Goal: Contribute content: Add original content to the website for others to see

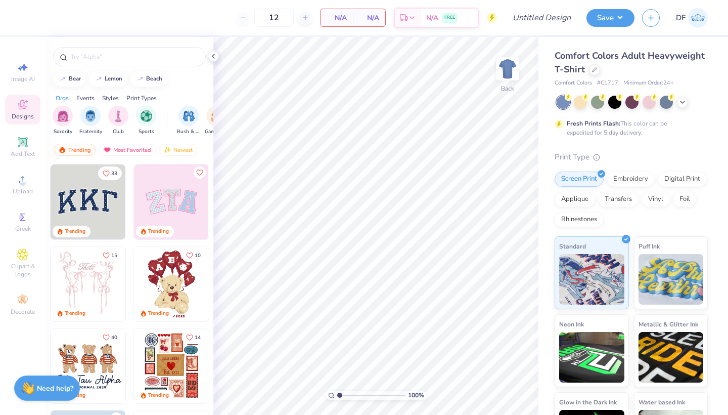
click at [704, 16] on img at bounding box center [698, 18] width 20 height 20
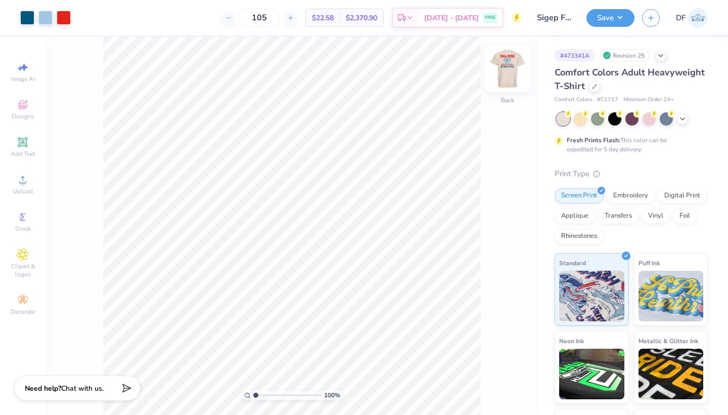
click at [508, 71] on img at bounding box center [508, 69] width 40 height 40
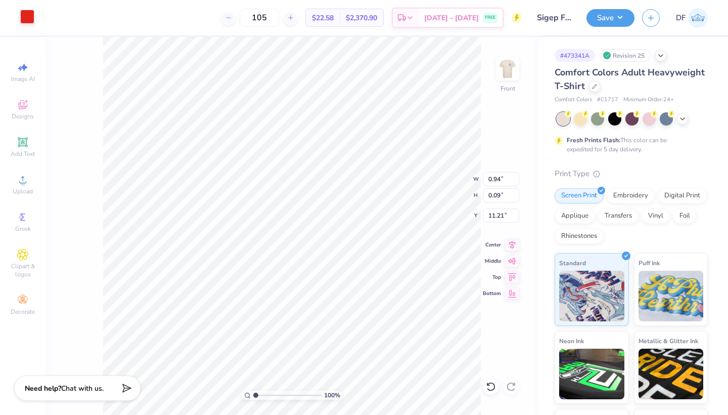
click at [24, 17] on div at bounding box center [27, 17] width 14 height 14
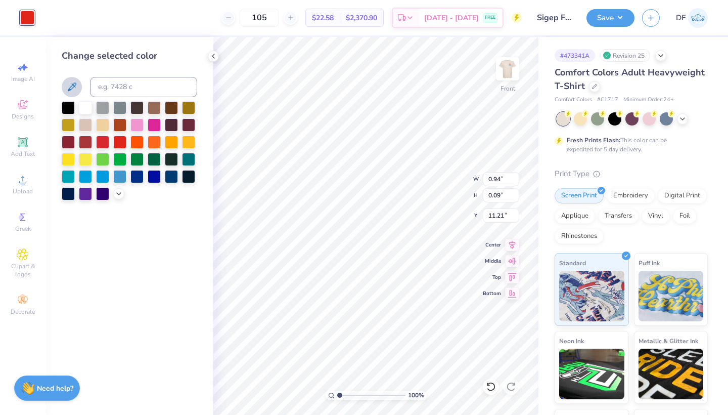
click at [68, 87] on icon at bounding box center [72, 87] width 12 height 12
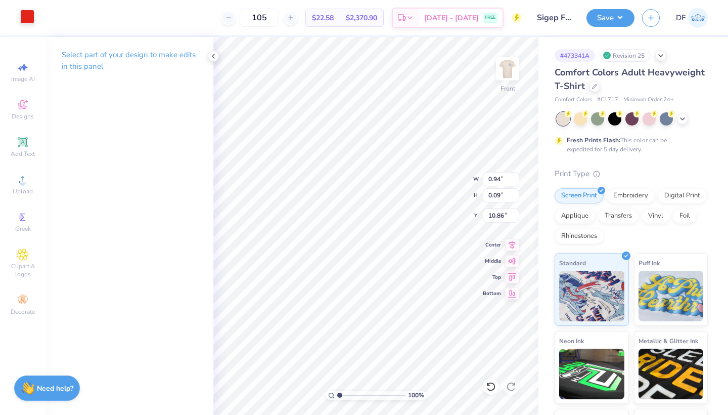
click at [22, 20] on div at bounding box center [27, 17] width 14 height 14
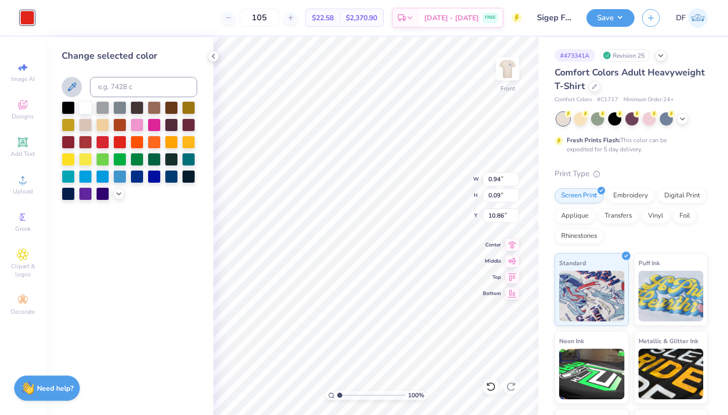
click at [65, 89] on button at bounding box center [72, 87] width 20 height 20
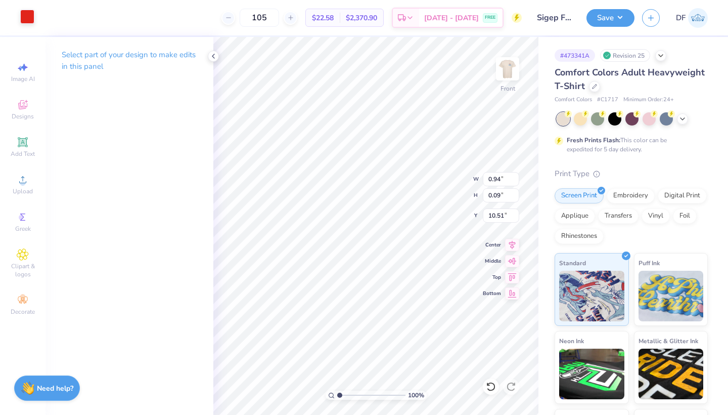
click at [25, 18] on div at bounding box center [27, 17] width 14 height 14
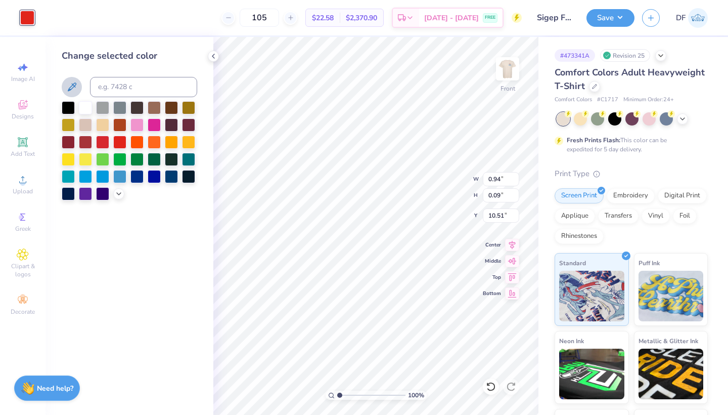
click at [68, 93] on icon at bounding box center [72, 87] width 12 height 12
click at [72, 84] on icon at bounding box center [72, 86] width 9 height 9
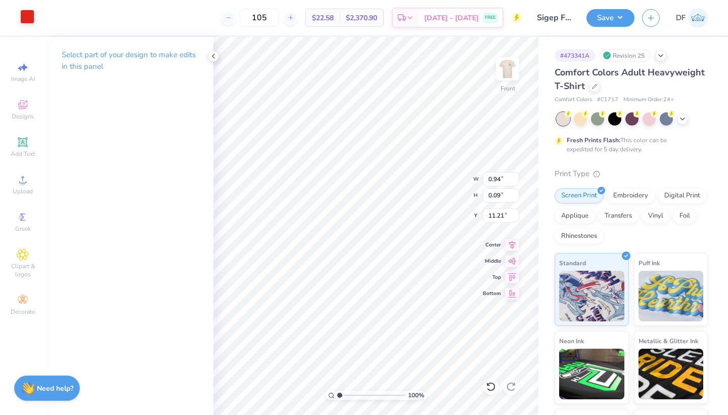
click at [28, 14] on div at bounding box center [27, 17] width 14 height 14
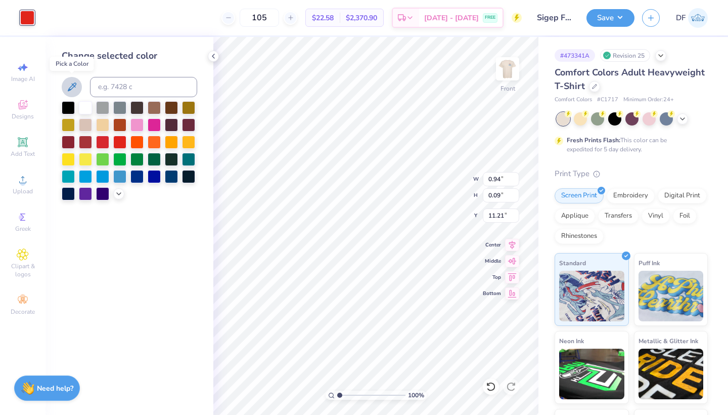
click at [70, 88] on icon at bounding box center [72, 87] width 12 height 12
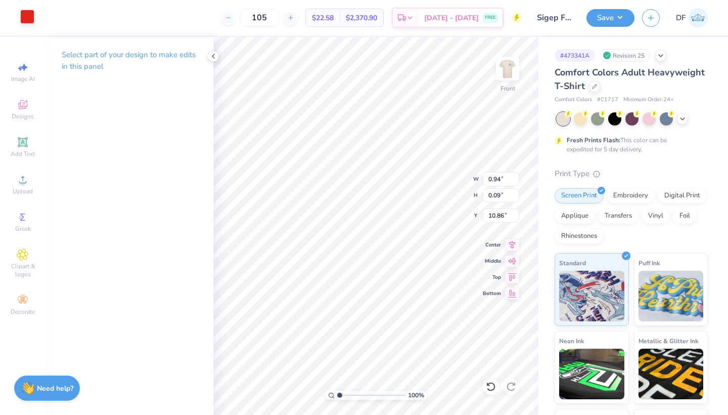
click at [27, 19] on div at bounding box center [27, 17] width 14 height 14
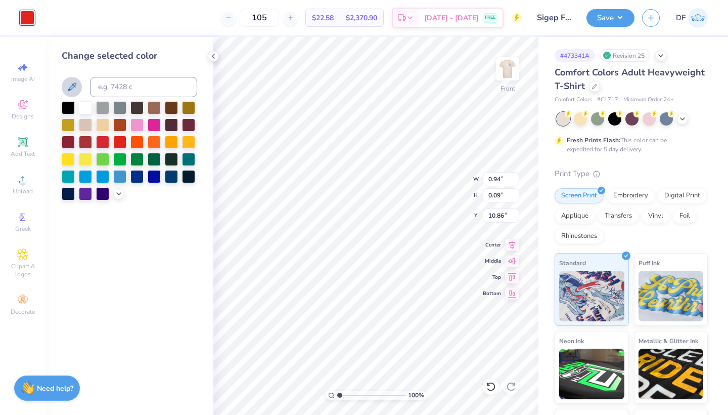
click at [67, 89] on icon at bounding box center [72, 87] width 12 height 12
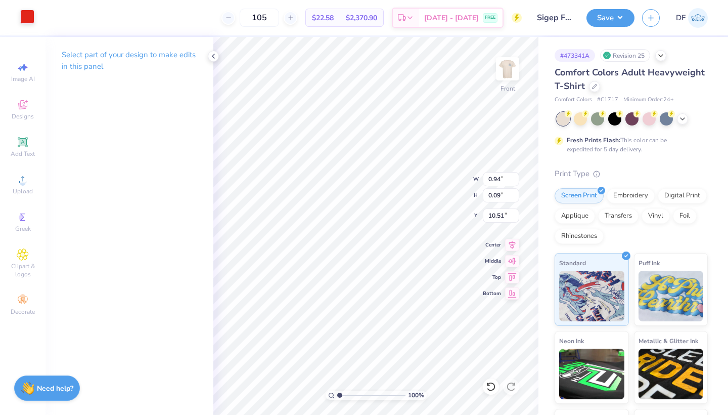
click at [24, 17] on div at bounding box center [27, 17] width 14 height 14
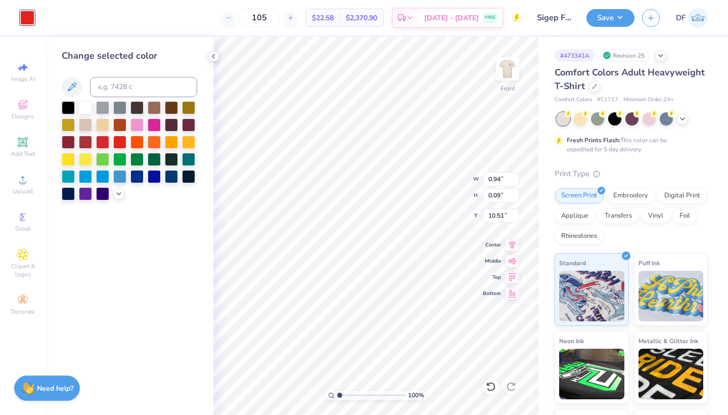
click at [79, 88] on button at bounding box center [72, 87] width 20 height 20
click at [212, 55] on icon at bounding box center [213, 56] width 8 height 8
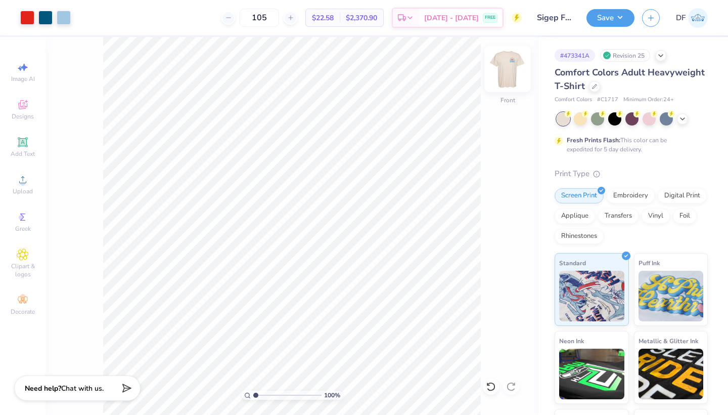
click at [510, 73] on img at bounding box center [508, 69] width 40 height 40
click at [19, 72] on icon at bounding box center [23, 67] width 12 height 12
select select "4"
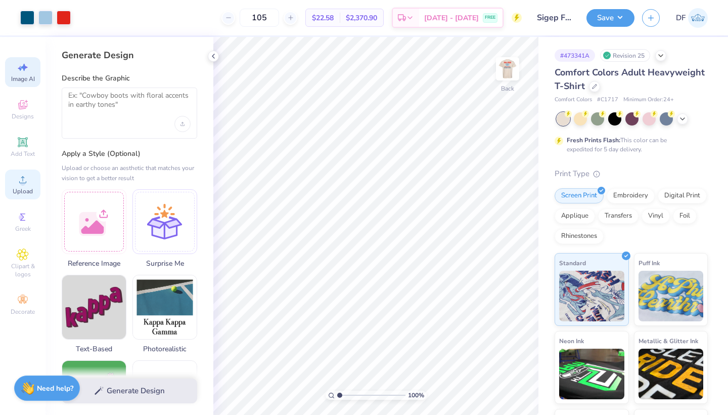
click at [21, 181] on circle at bounding box center [23, 183] width 6 height 6
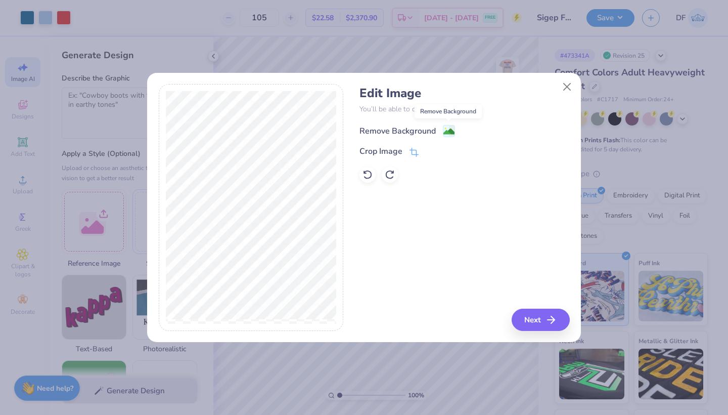
click at [449, 131] on image at bounding box center [449, 131] width 11 height 11
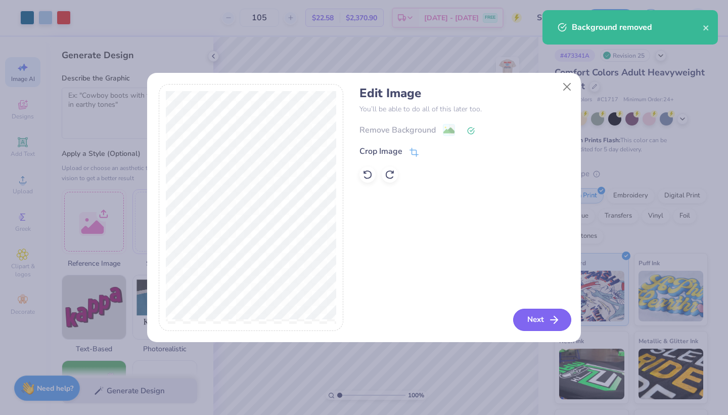
click at [536, 320] on button "Next" at bounding box center [542, 320] width 58 height 22
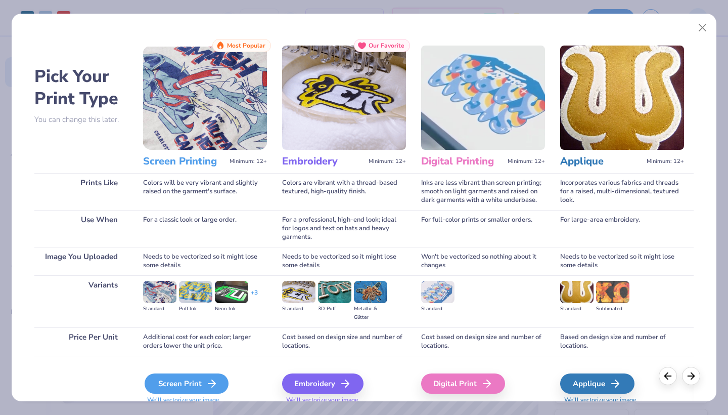
click at [187, 380] on div "Screen Print" at bounding box center [187, 383] width 84 height 20
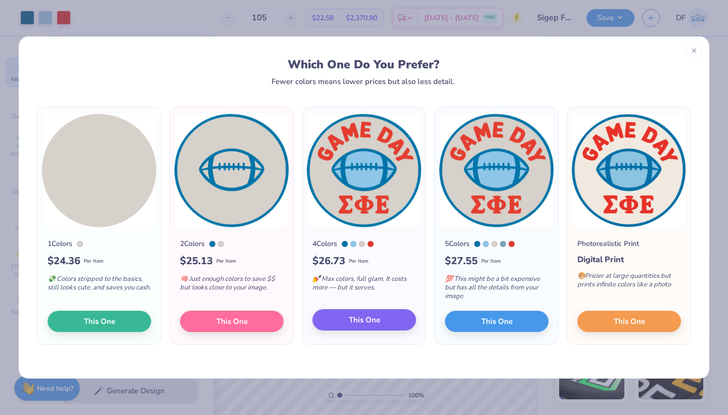
click at [390, 318] on button "This One" at bounding box center [365, 319] width 104 height 21
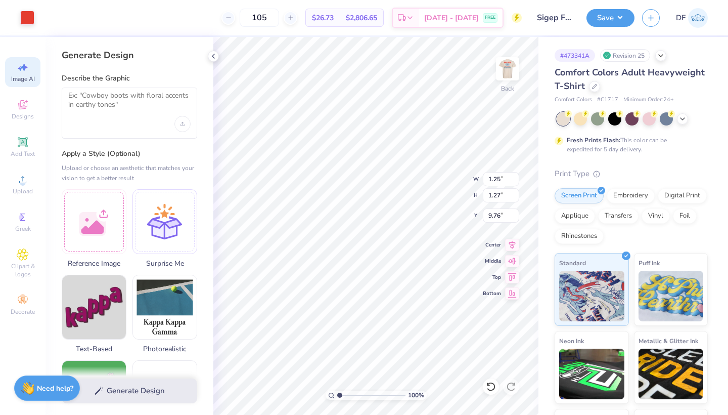
type input "1.17"
type input "1.01"
type input "10.73"
type input "8.17"
type input "8.13"
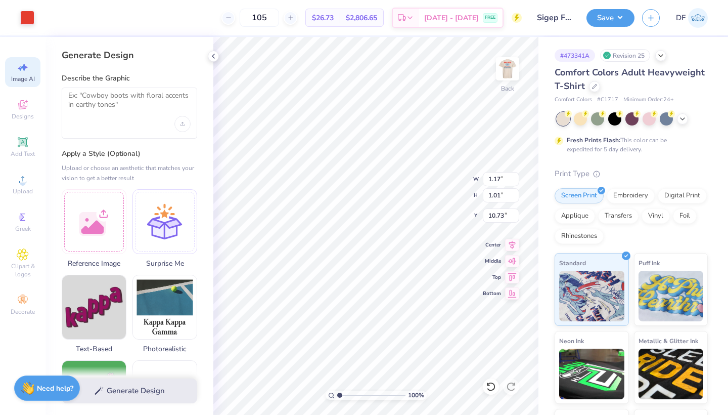
type input "8.43"
type input "1.17"
type input "1.01"
type input "10.73"
type input "8.17"
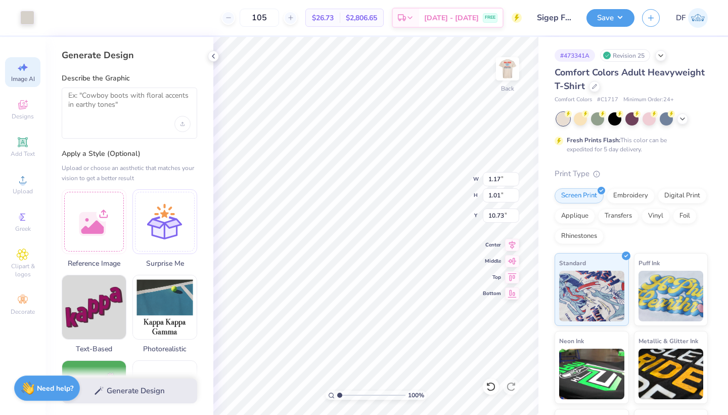
type input "8.13"
type input "8.43"
type input "1.17"
type input "1.01"
type input "10.73"
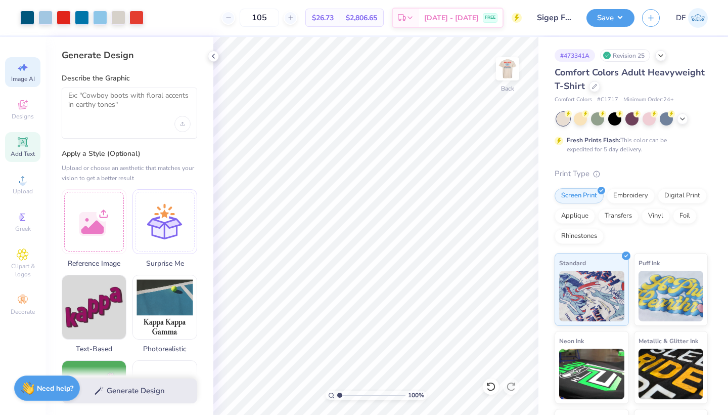
click at [23, 142] on icon at bounding box center [23, 142] width 10 height 10
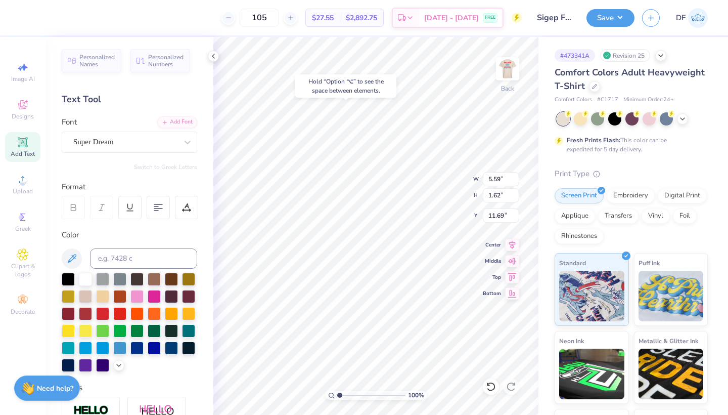
type input "1.96"
type textarea "T"
click at [121, 314] on div at bounding box center [119, 312] width 13 height 13
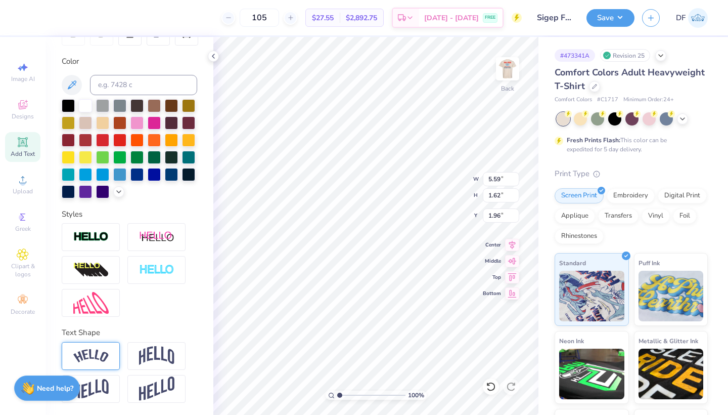
scroll to position [174, 0]
click at [159, 360] on img at bounding box center [156, 355] width 35 height 19
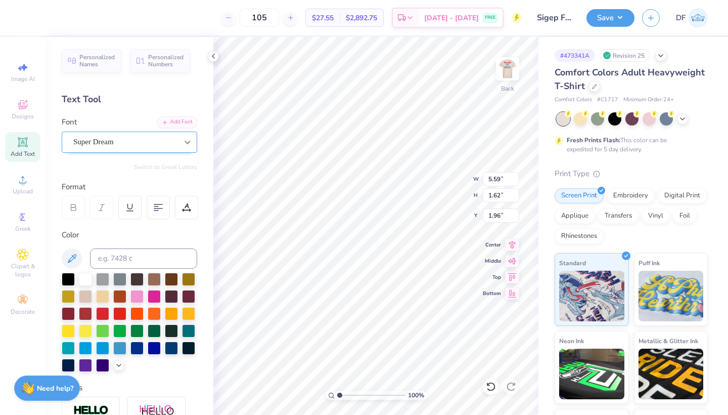
scroll to position [0, 0]
click at [187, 140] on icon at bounding box center [188, 142] width 10 height 10
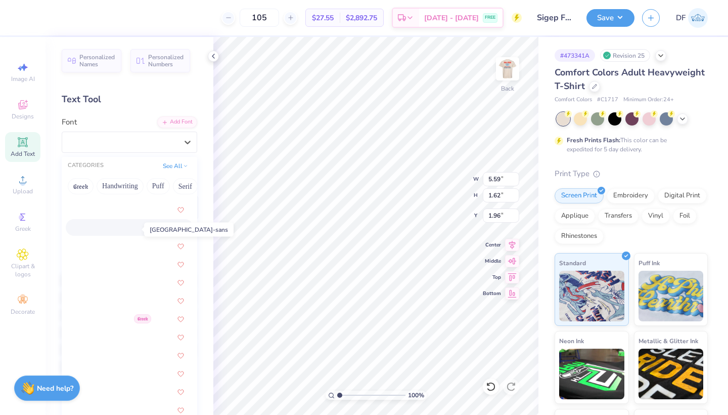
scroll to position [997, 0]
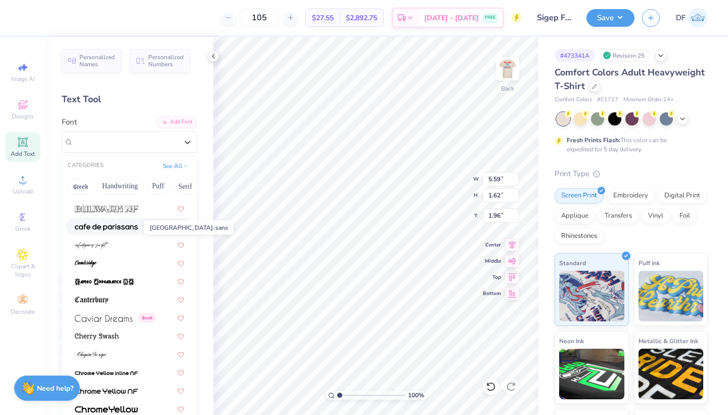
click at [102, 228] on img at bounding box center [106, 227] width 63 height 7
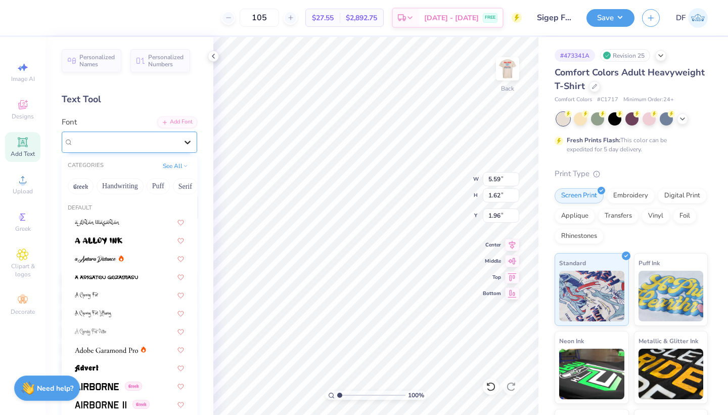
click at [184, 146] on icon at bounding box center [188, 142] width 10 height 10
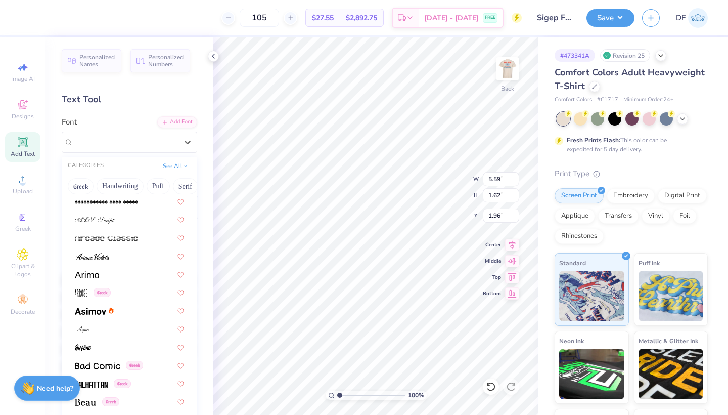
scroll to position [288, 0]
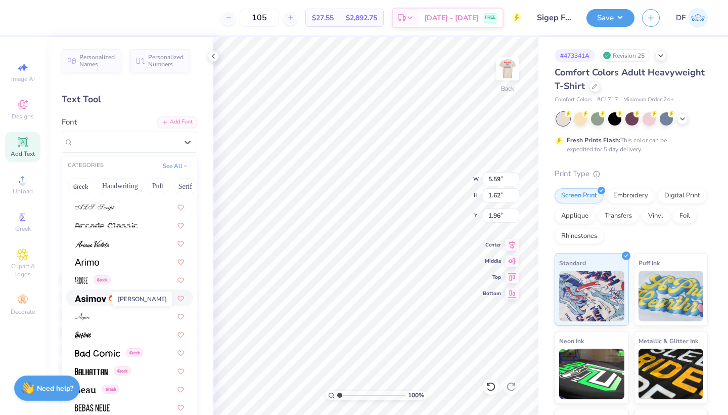
click at [84, 297] on img at bounding box center [90, 298] width 31 height 7
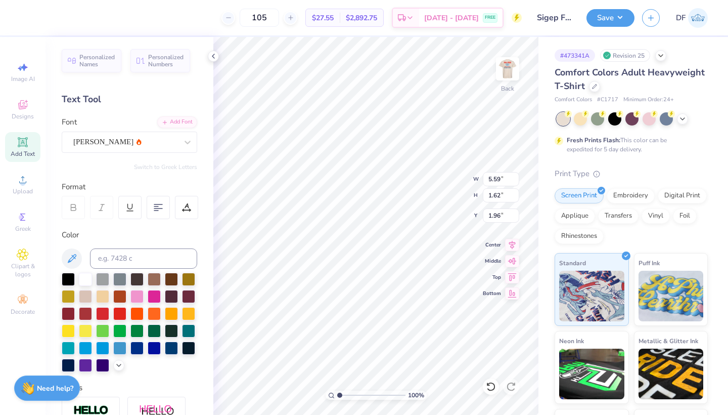
click at [76, 203] on icon at bounding box center [73, 207] width 9 height 9
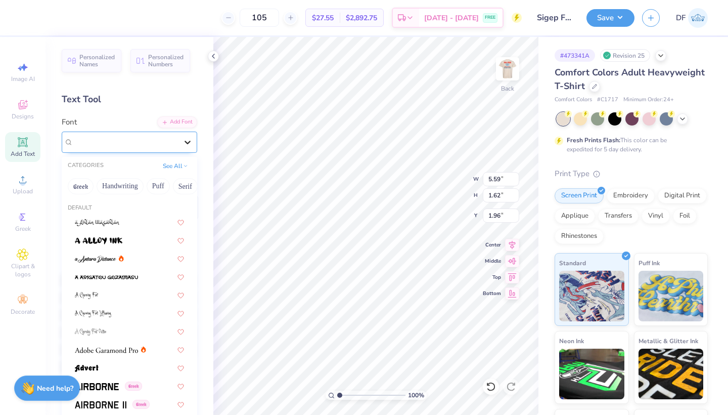
click at [189, 138] on icon at bounding box center [188, 142] width 10 height 10
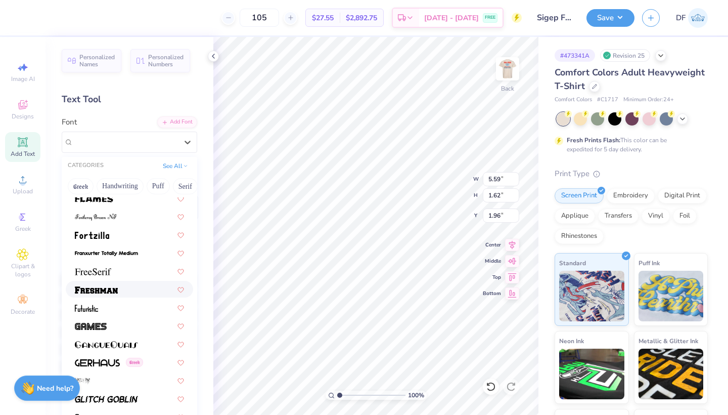
scroll to position [2192, 0]
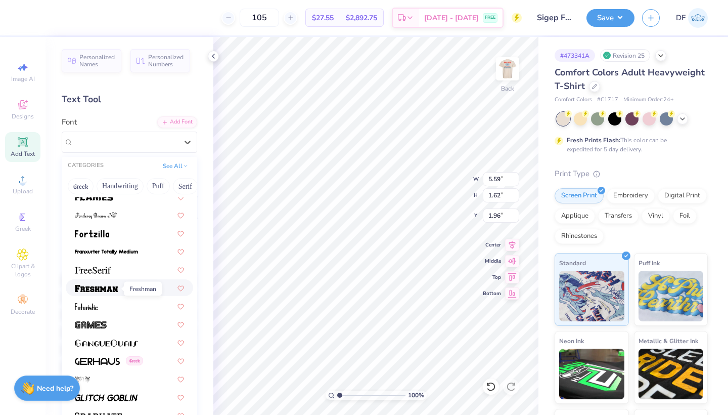
click at [102, 289] on img at bounding box center [96, 288] width 43 height 7
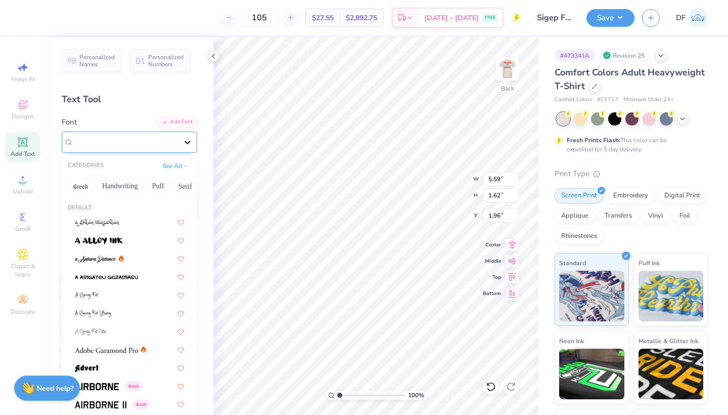
click at [187, 142] on icon at bounding box center [188, 143] width 6 height 4
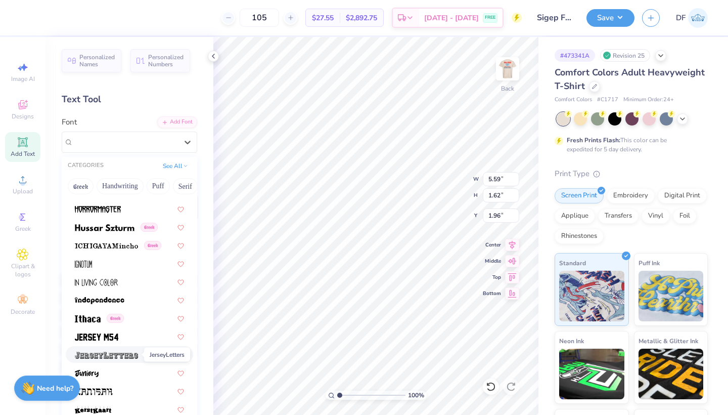
scroll to position [2655, 0]
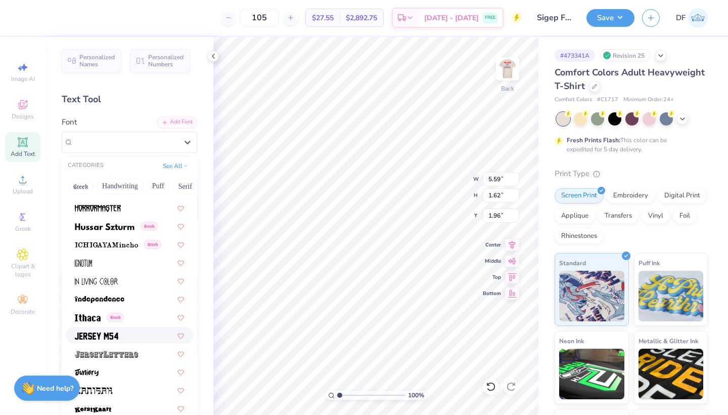
click at [107, 338] on img at bounding box center [97, 335] width 44 height 7
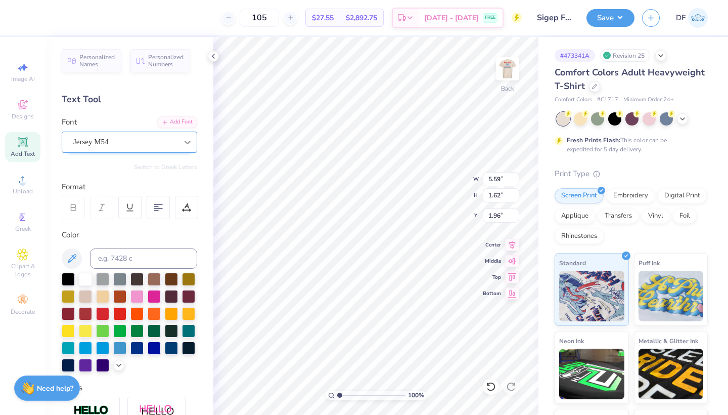
click at [186, 140] on icon at bounding box center [188, 142] width 10 height 10
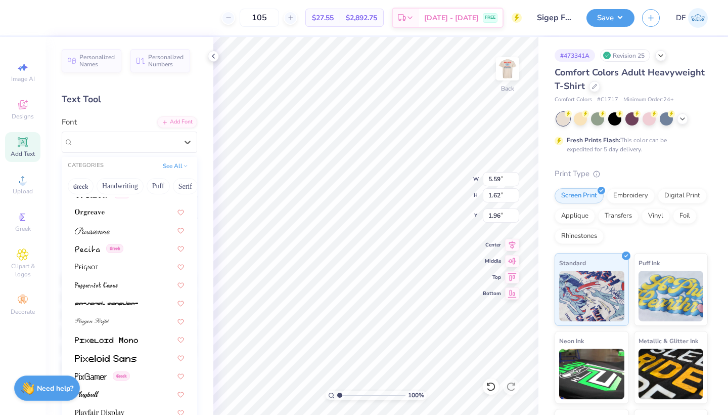
scroll to position [4280, 0]
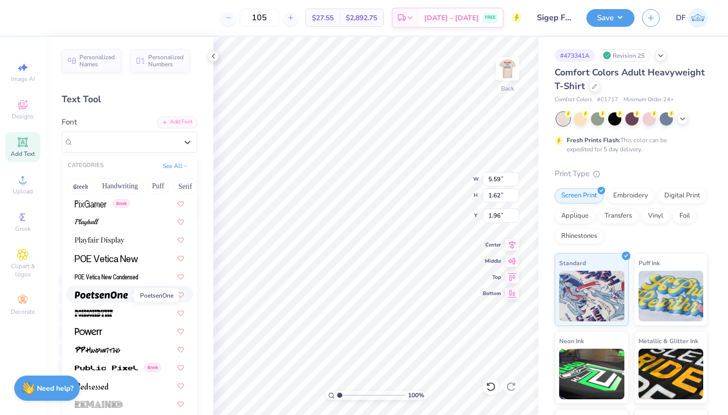
click at [106, 296] on img at bounding box center [101, 294] width 53 height 7
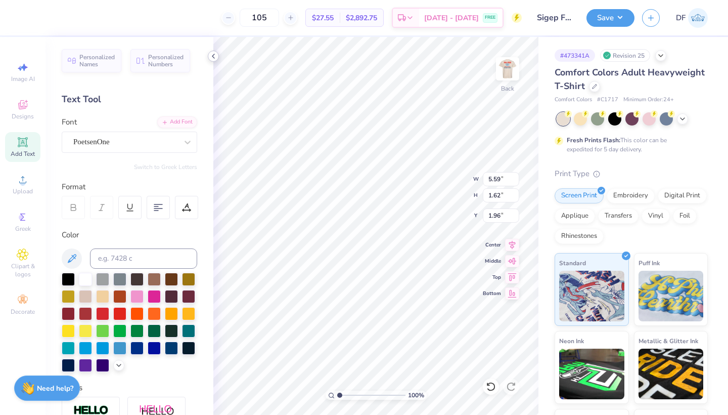
type textarea "FALL RUSH '25"
click at [211, 58] on icon at bounding box center [213, 56] width 8 height 8
type input "14.10"
type input "4.45"
type input "0.54"
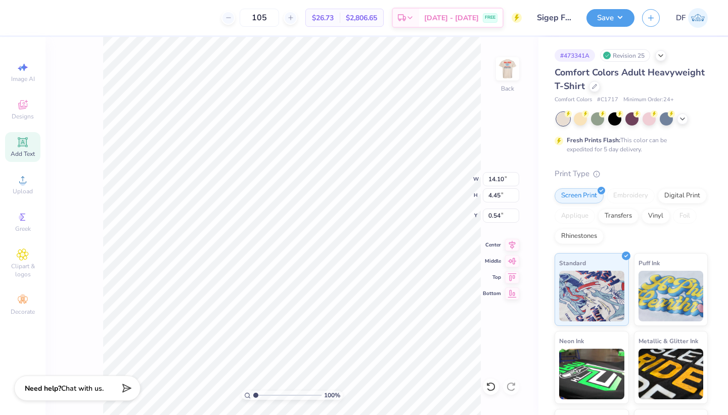
type input "1.17"
type input "1.01"
type input "10.73"
type input "1.35"
type input "1.46"
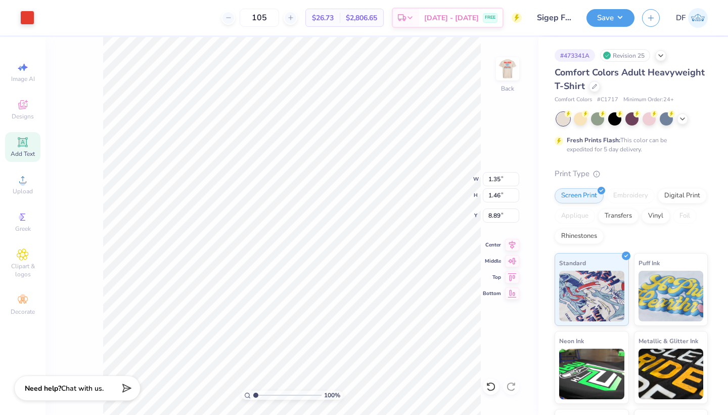
type input "8.89"
type input "10.75"
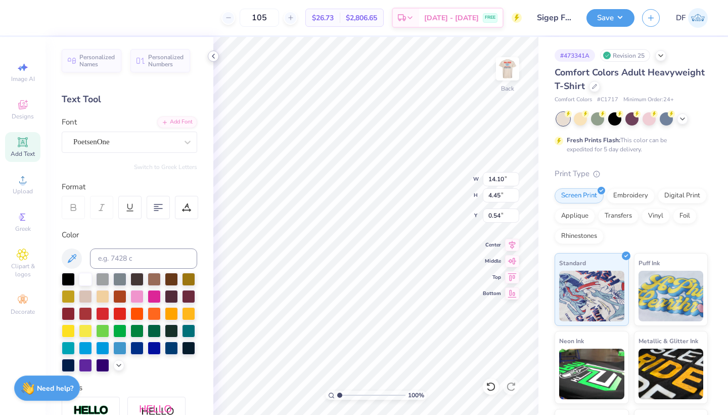
type input "4.28"
type input "1.35"
type input "9.38"
type input "6.99"
type input "2.21"
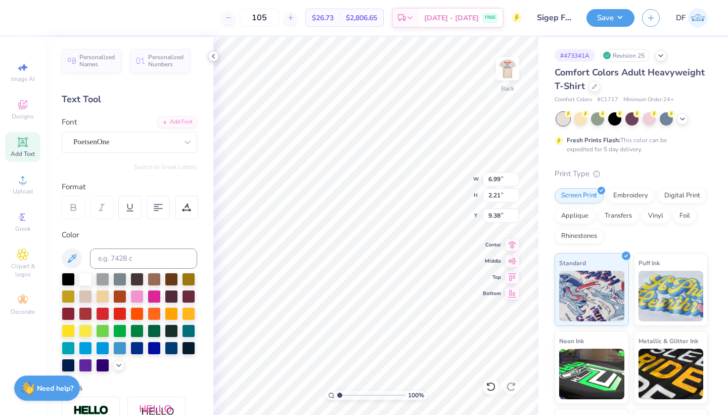
type input "9.20"
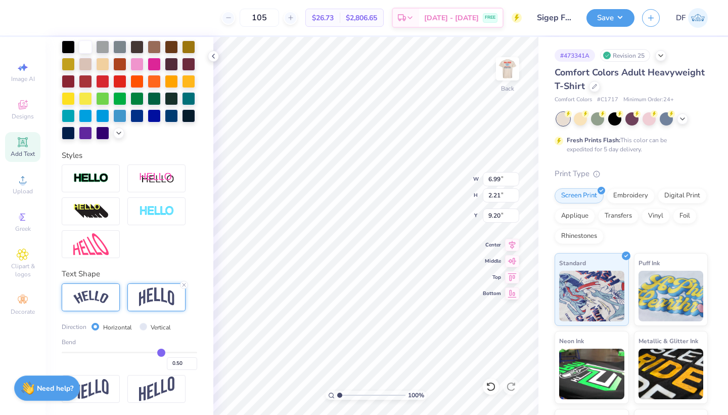
scroll to position [233, 0]
click at [96, 296] on img at bounding box center [90, 297] width 35 height 14
type input "8.10"
type input "1.81"
type input "9.40"
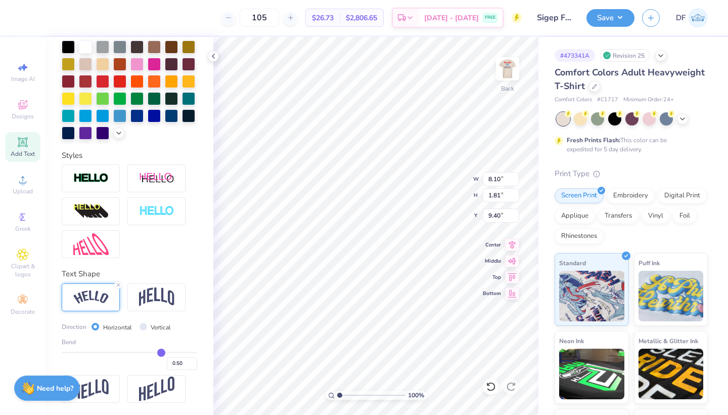
type input "7.04"
type input "1.57"
type input "9.72"
type input "0.51"
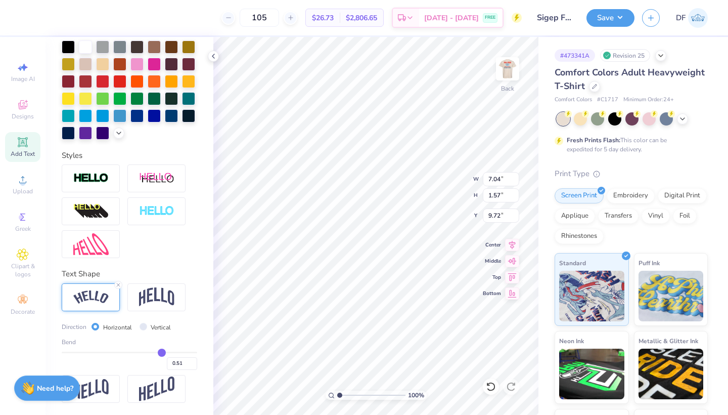
type input "0.52"
type input "0.53"
type input "0.54"
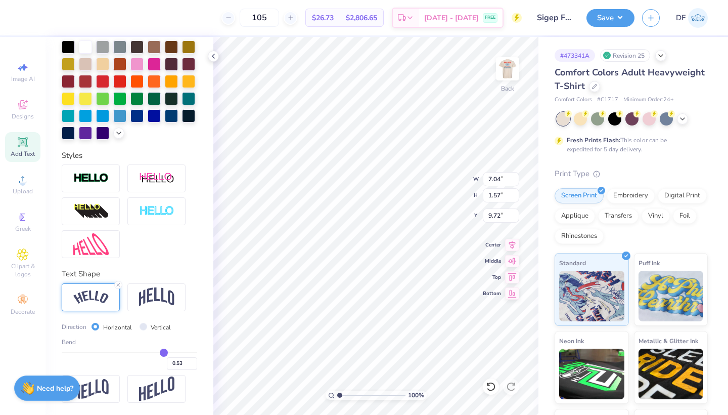
type input "0.54"
type input "0.55"
type input "0.56"
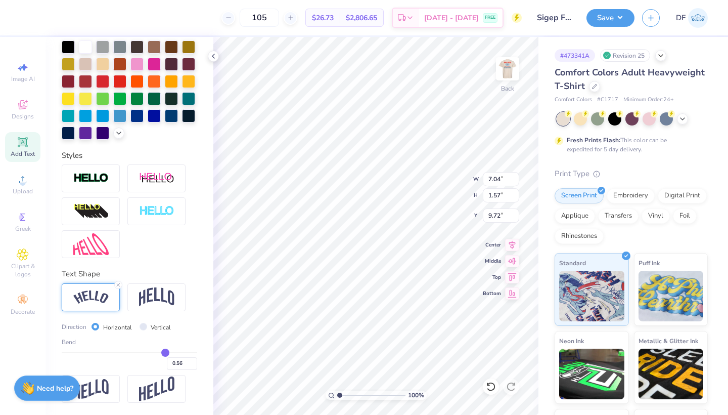
type input "0.57"
type input "0.58"
type input "0.59"
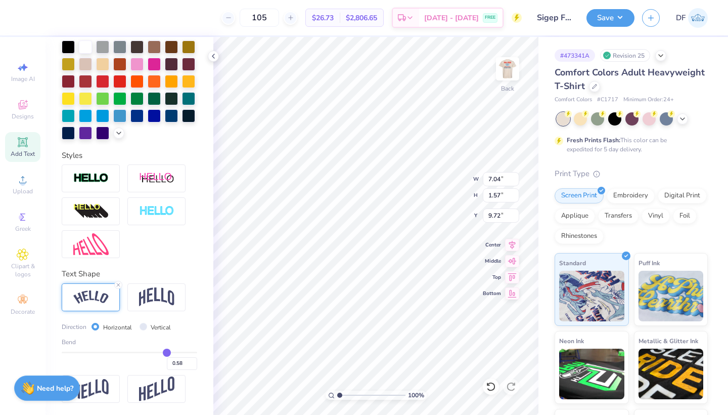
type input "0.59"
type input "0.6"
type input "0.60"
type input "0.61"
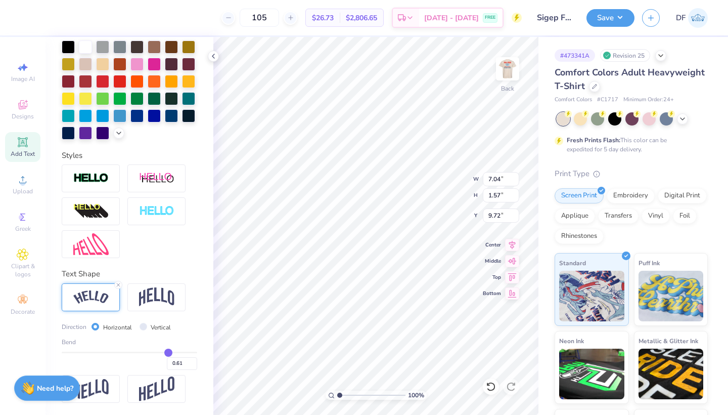
type input "0.62"
drag, startPoint x: 161, startPoint y: 350, endPoint x: 169, endPoint y: 351, distance: 7.6
type input "0.62"
click at [169, 352] on input "range" at bounding box center [130, 353] width 136 height 2
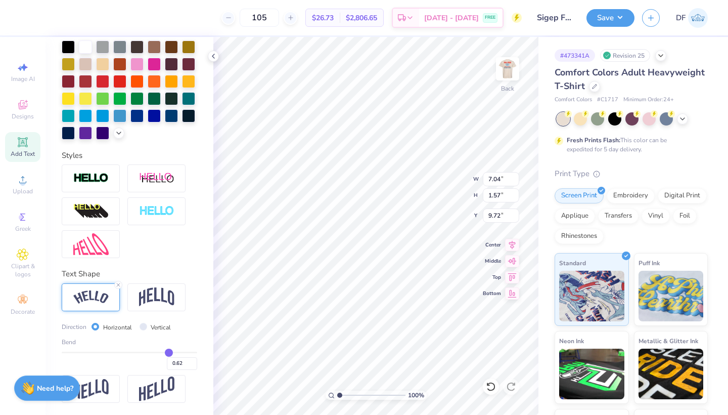
type input "7.21"
type input "2.01"
type input "9.50"
type input "0.65"
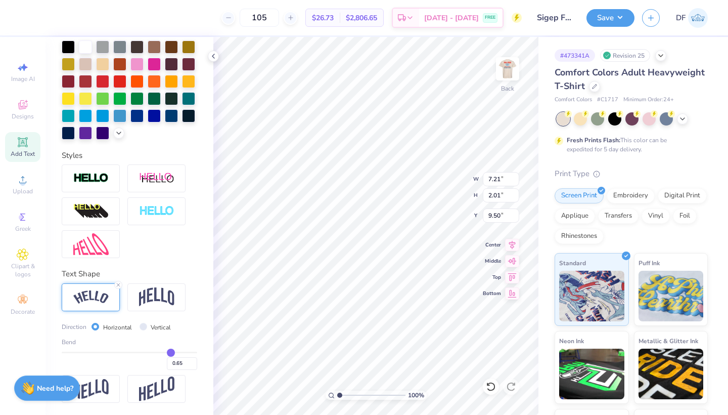
type input "0.66"
type input "0.67"
type input "0.69"
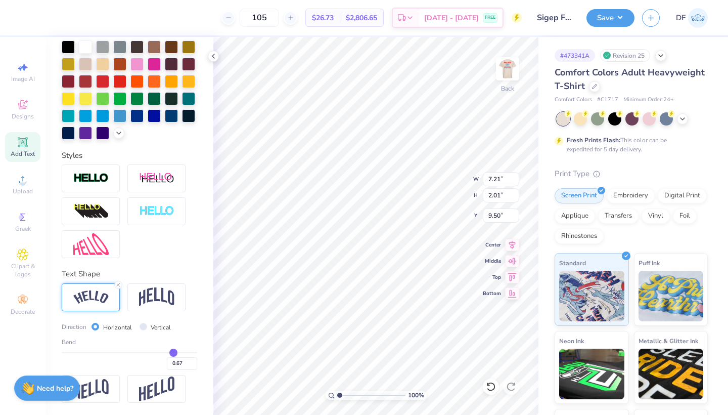
type input "0.69"
type input "0.7"
type input "0.70"
type input "0.71"
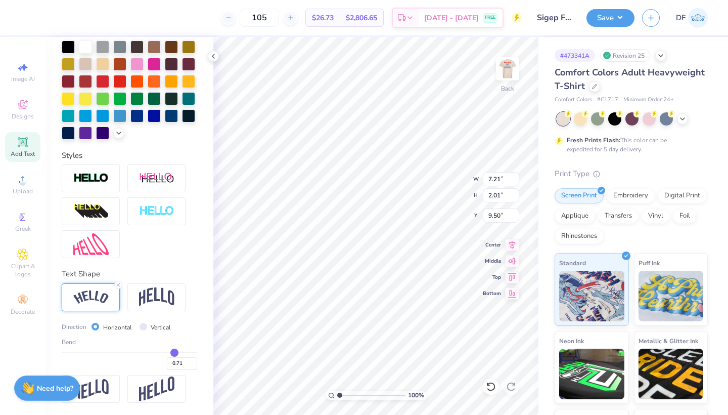
type input "0.72"
type input "0.73"
drag, startPoint x: 169, startPoint y: 351, endPoint x: 176, endPoint y: 351, distance: 7.1
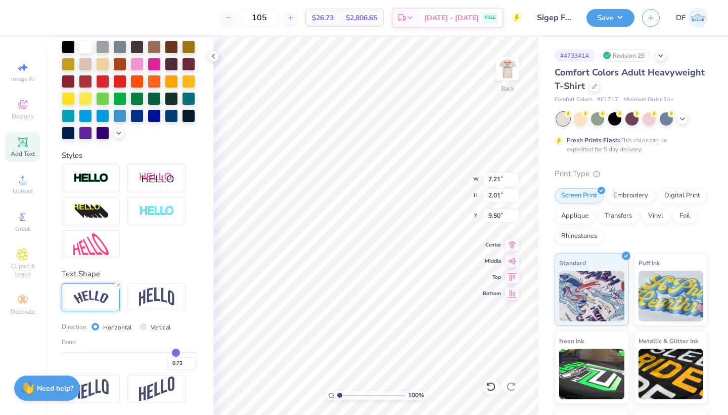
type input "0.73"
click at [176, 352] on input "range" at bounding box center [130, 353] width 136 height 2
type input "7.34"
type input "2.47"
type input "9.27"
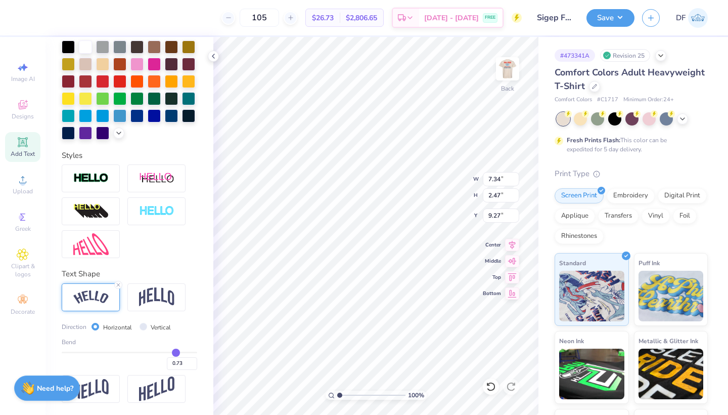
type input "0.75"
type input "0.77"
type input "0.79"
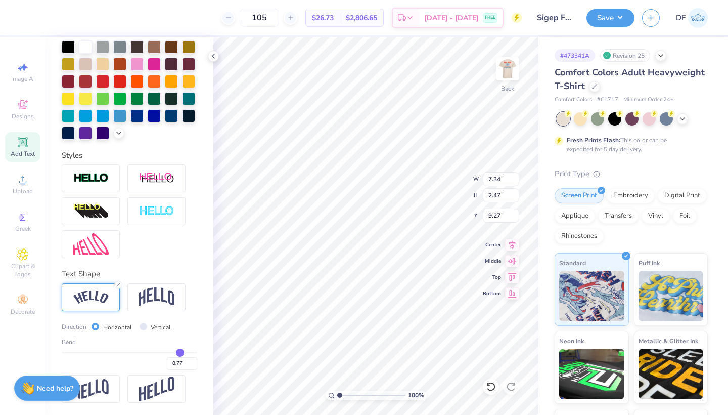
type input "0.79"
type input "0.8"
type input "0.80"
type input "0.82"
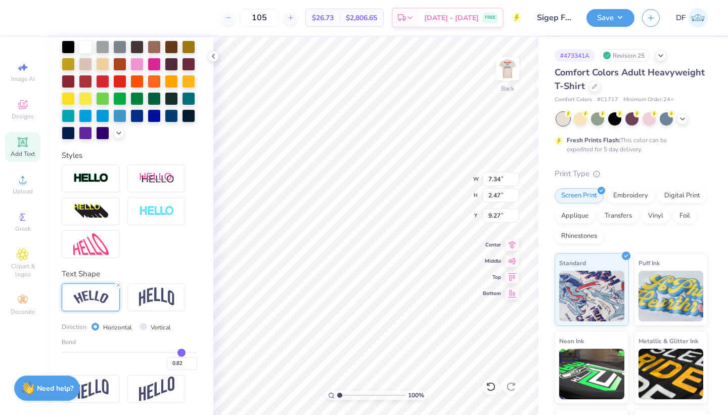
type input "0.83"
type input "0.84"
type input "0.85"
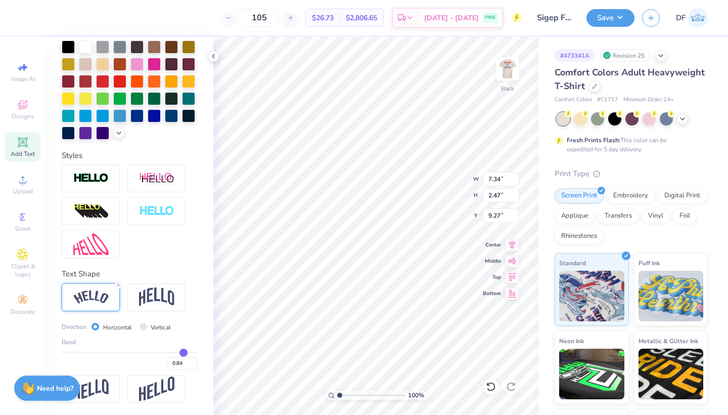
type input "0.85"
type input "0.86"
type input "0.87"
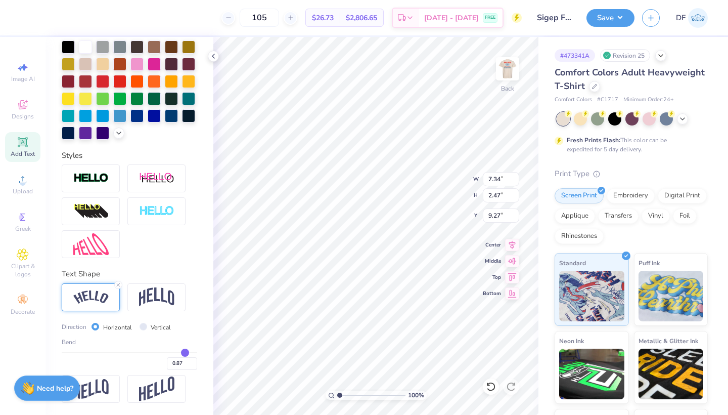
type input "0.88"
drag, startPoint x: 177, startPoint y: 354, endPoint x: 185, endPoint y: 354, distance: 8.1
type input "0.88"
click at [186, 353] on input "range" at bounding box center [130, 353] width 136 height 2
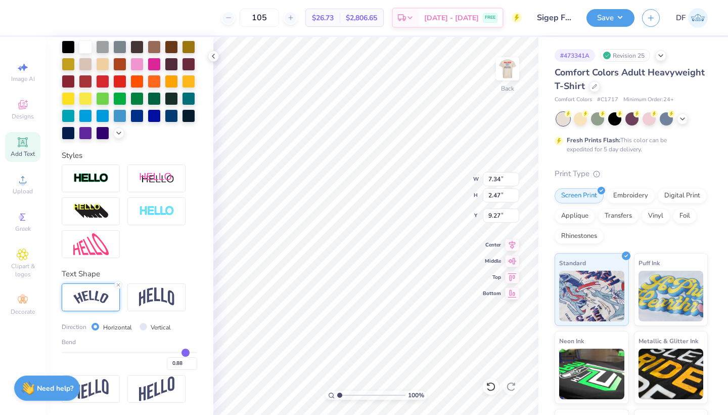
type input "7.46"
type input "3.17"
type input "8.93"
click at [180, 295] on div at bounding box center [156, 297] width 58 height 28
type input "6.08"
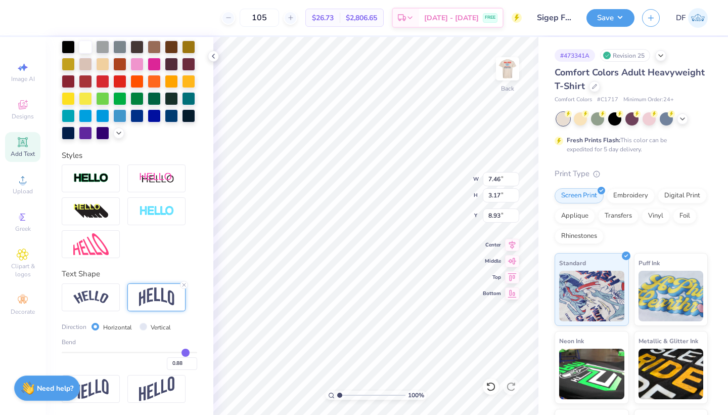
type input "3.15"
type input "8.94"
click at [94, 296] on img at bounding box center [90, 297] width 35 height 14
type input "7.46"
type input "3.17"
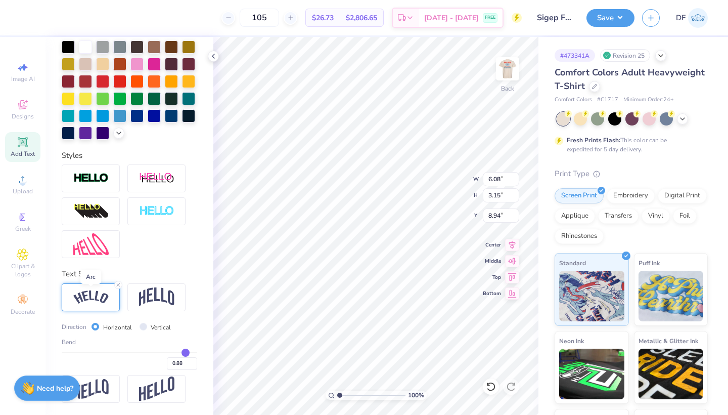
type input "8.93"
type input "1"
type input "1.00"
drag, startPoint x: 185, startPoint y: 349, endPoint x: 202, endPoint y: 349, distance: 17.2
type input "1"
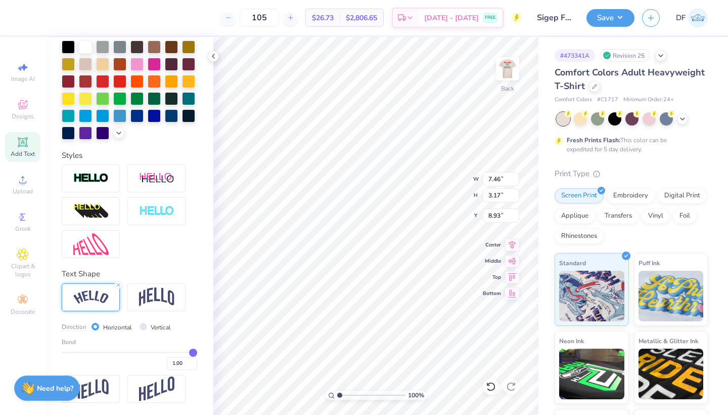
click at [202, 349] on div "Personalized Names Personalized Numbers Text Tool Add Font Font PoetsenOne Swit…" at bounding box center [130, 226] width 168 height 378
type input "7.51"
type input "3.75"
type input "8.63"
type input "6.32"
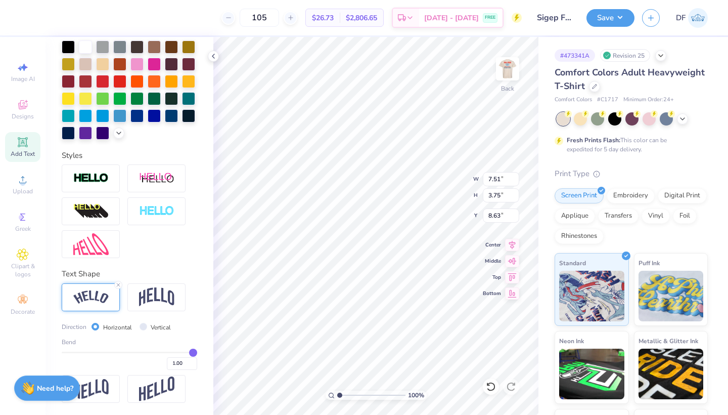
type input "3.16"
type input "8.90"
type input "0.9"
type input "0.90"
type input "0.89"
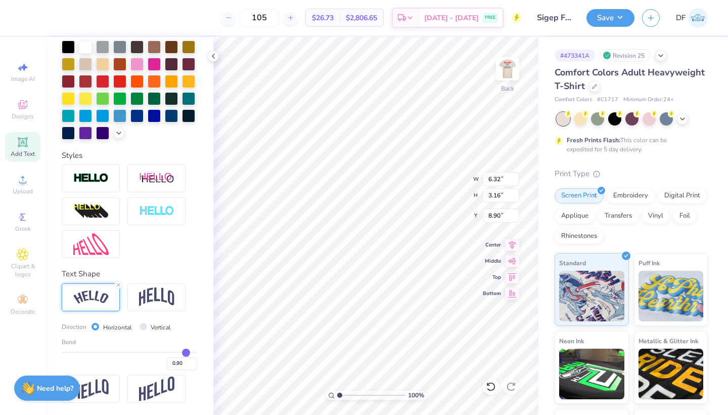
type input "0.89"
type input "0.88"
type input "0.87"
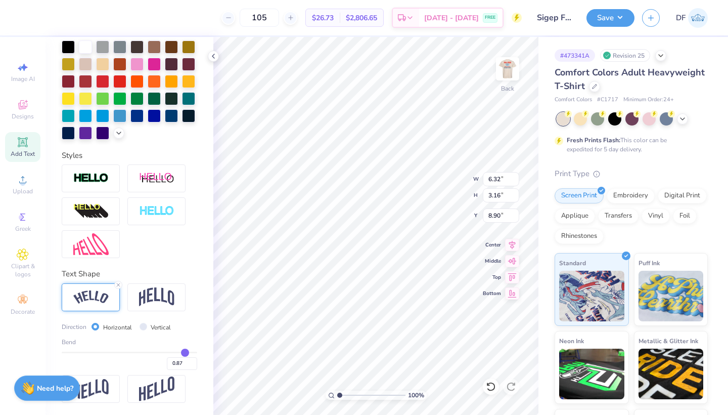
type input "0.86"
drag, startPoint x: 194, startPoint y: 351, endPoint x: 184, endPoint y: 351, distance: 9.6
type input "0.86"
click at [184, 352] on input "range" at bounding box center [130, 353] width 136 height 2
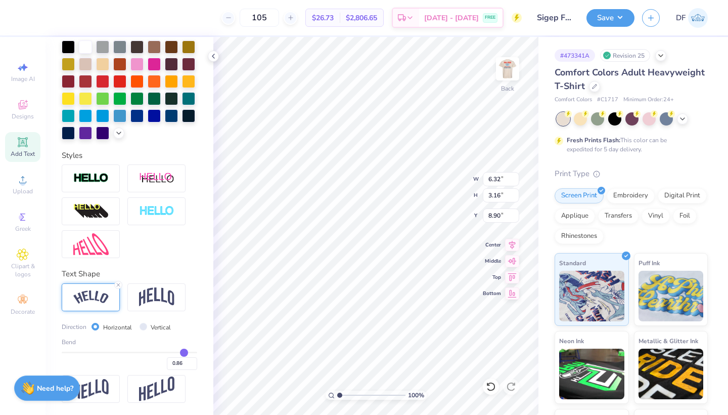
type input "6.27"
type input "2.59"
type input "9.18"
type input "0.84"
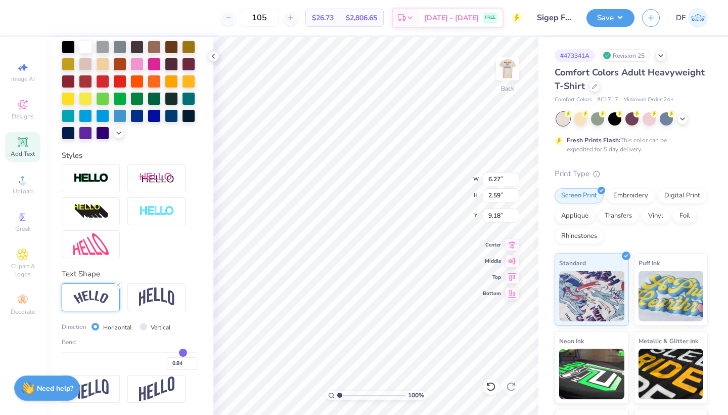
type input "0.83"
type input "0.79"
type input "0.73"
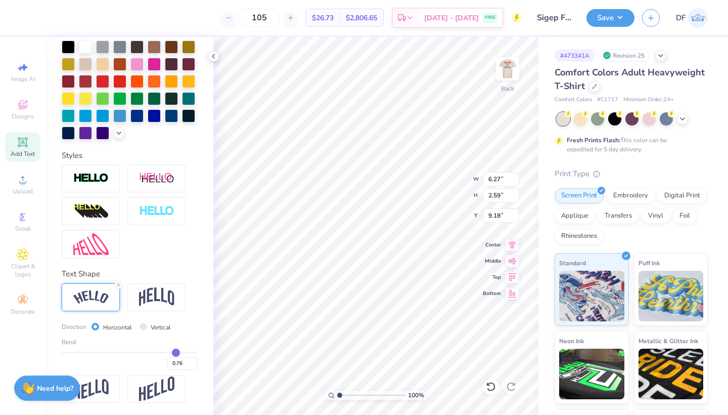
type input "0.73"
type input "0.7"
type input "0.70"
type input "0.67"
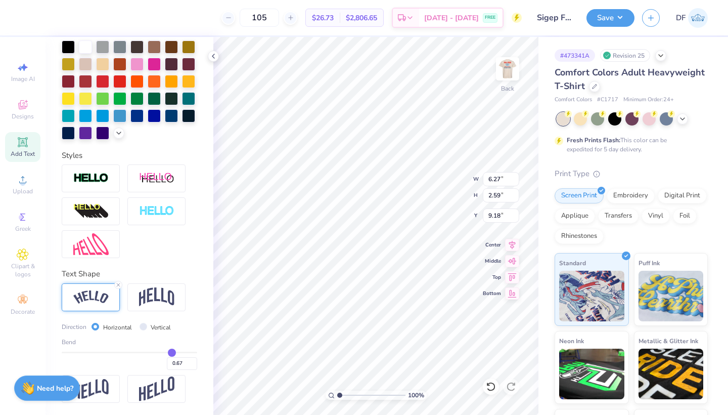
type input "0.66"
type input "0.65"
drag, startPoint x: 183, startPoint y: 351, endPoint x: 171, endPoint y: 351, distance: 12.1
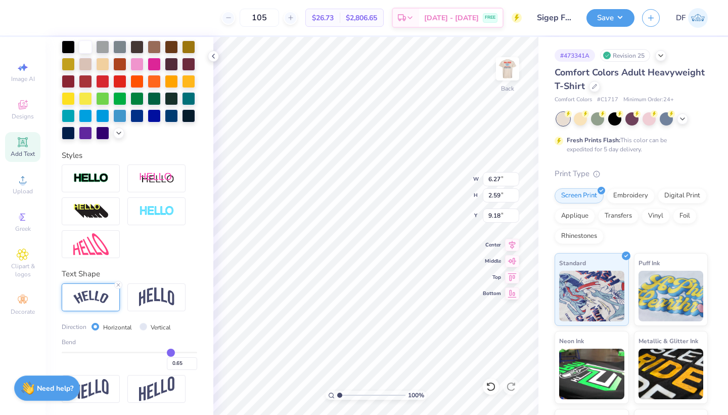
type input "0.65"
click at [171, 352] on input "range" at bounding box center [130, 353] width 136 height 2
type input "6.11"
type input "1.79"
type input "8.93"
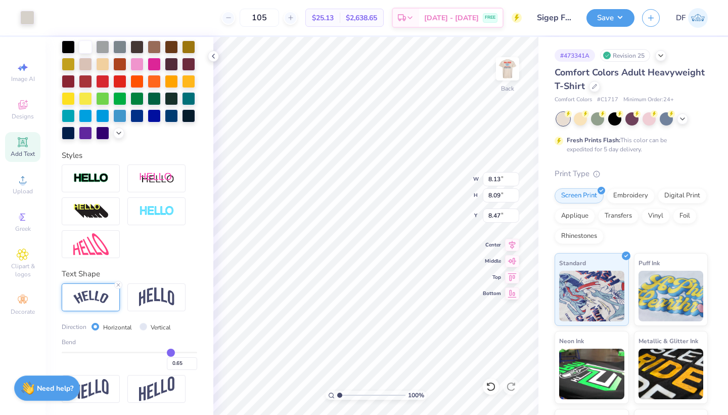
type input "8.13"
type input "8.09"
type input "8.47"
type input "6.11"
type input "1.79"
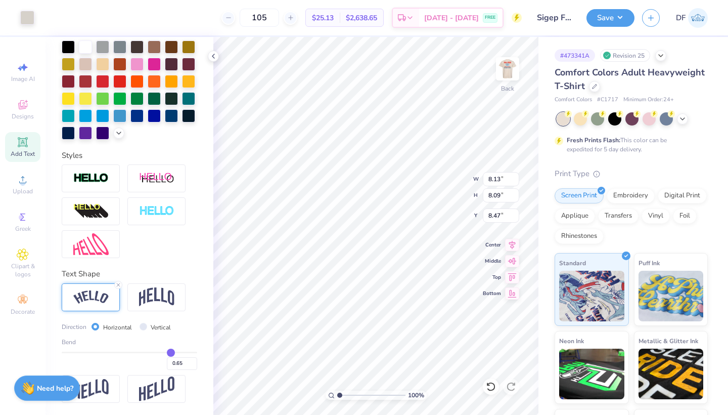
type input "8.93"
type input "8.13"
type input "8.09"
type input "8.46"
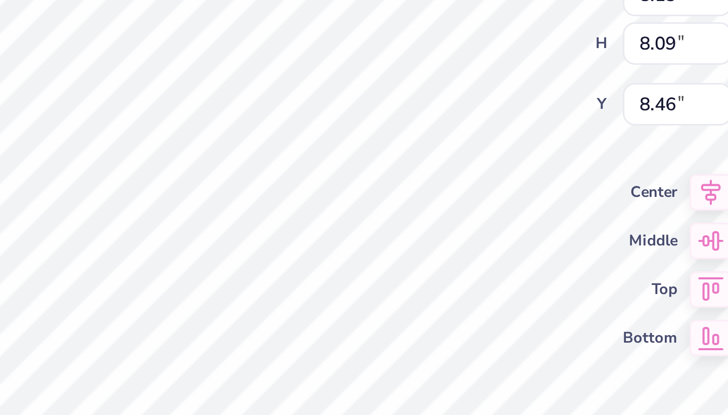
type input "6.11"
type input "1.79"
type input "8.93"
type input "8.61"
type input "8.52"
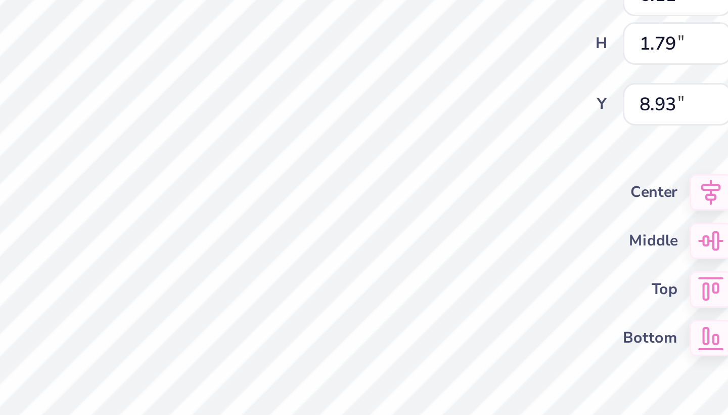
type input "8.24"
type input "8.13"
type input "8.09"
type input "8.46"
type input "1.21"
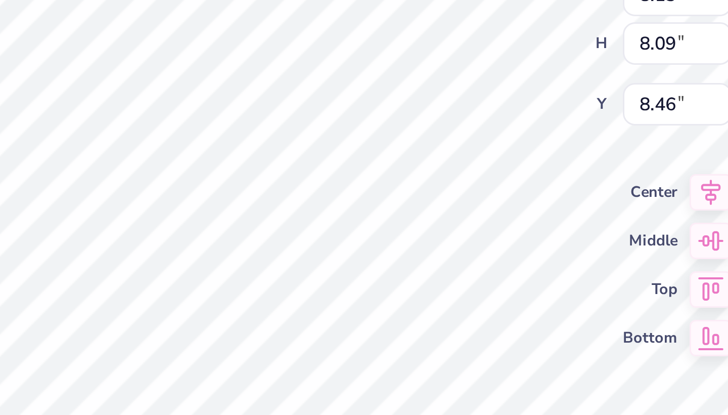
type input "2.23"
type input "13.21"
type input "0.75"
type input "1.39"
type input "14.06"
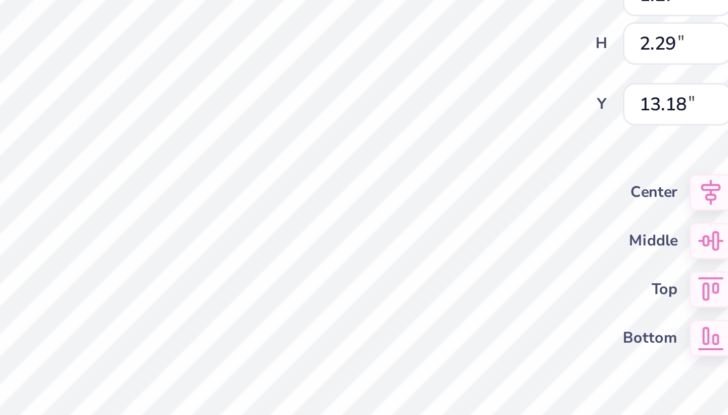
type input "1.27"
type input "2.29"
type input "13.18"
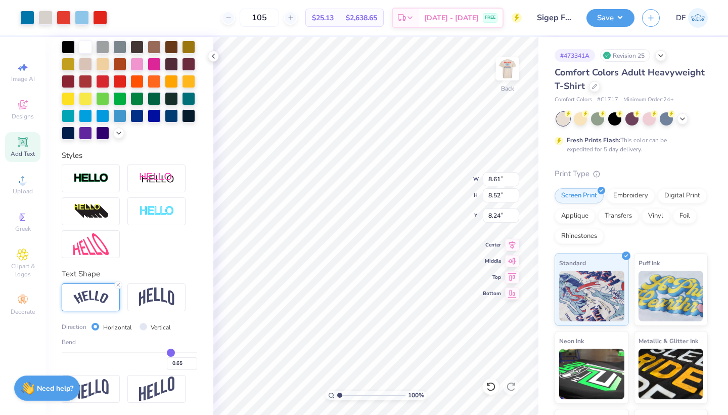
type input "3.06"
type input "3.03"
type input "4.00"
click at [209, 54] on icon at bounding box center [213, 56] width 8 height 8
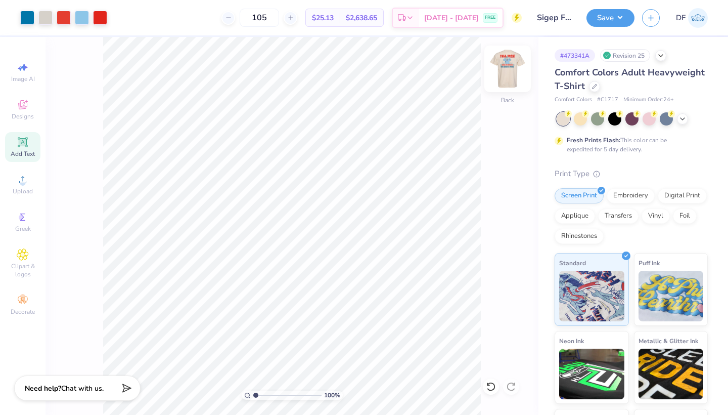
click at [507, 71] on img at bounding box center [508, 69] width 40 height 40
click at [507, 68] on img at bounding box center [508, 69] width 40 height 40
click at [618, 22] on button "Save" at bounding box center [611, 17] width 48 height 18
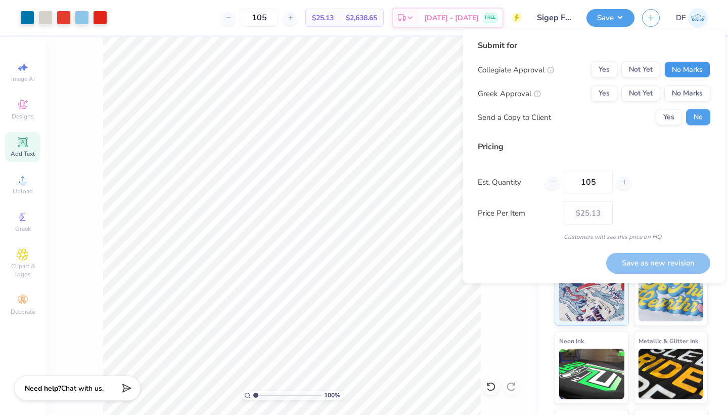
click at [681, 68] on button "No Marks" at bounding box center [688, 70] width 46 height 16
click at [601, 91] on button "Yes" at bounding box center [604, 93] width 26 height 16
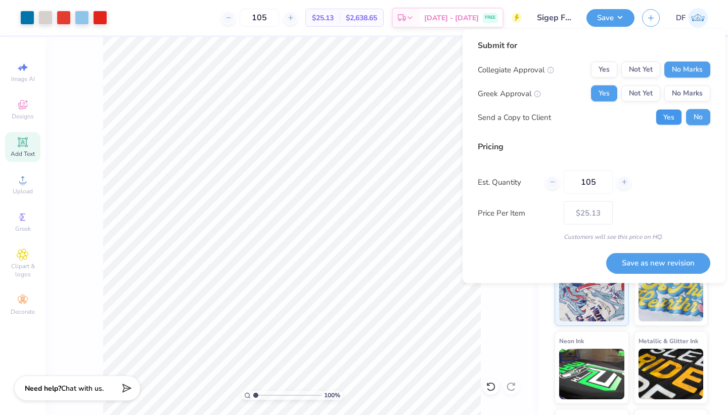
click at [674, 119] on button "Yes" at bounding box center [669, 117] width 26 height 16
click at [637, 267] on button "Save as new revision" at bounding box center [659, 262] width 104 height 21
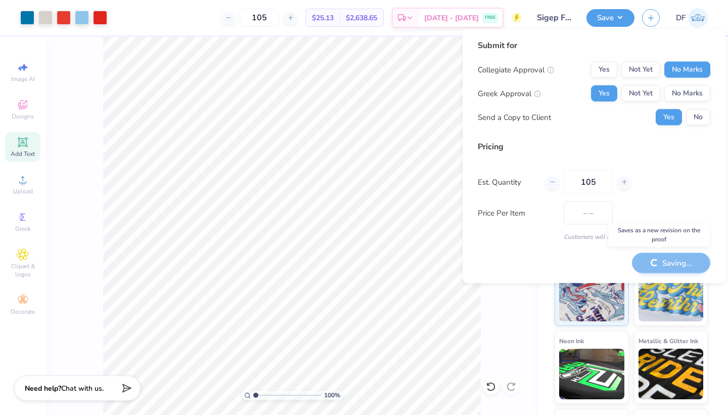
type input "$25.13"
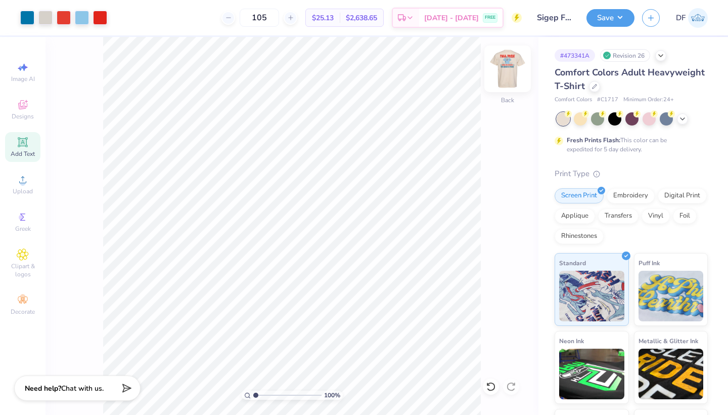
click at [510, 68] on img at bounding box center [508, 69] width 40 height 40
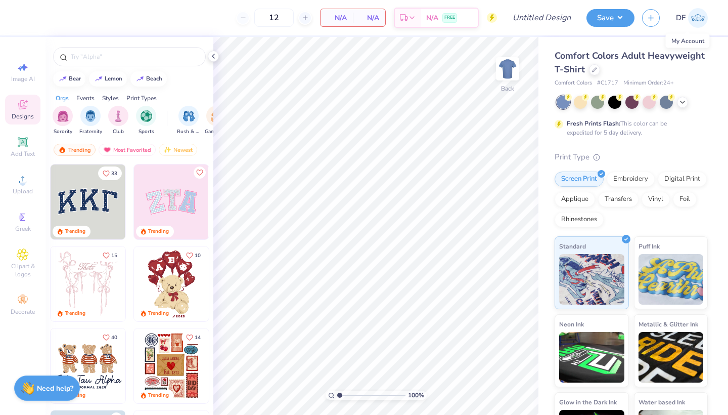
click at [697, 12] on img at bounding box center [698, 18] width 20 height 20
